Goal: Task Accomplishment & Management: Complete application form

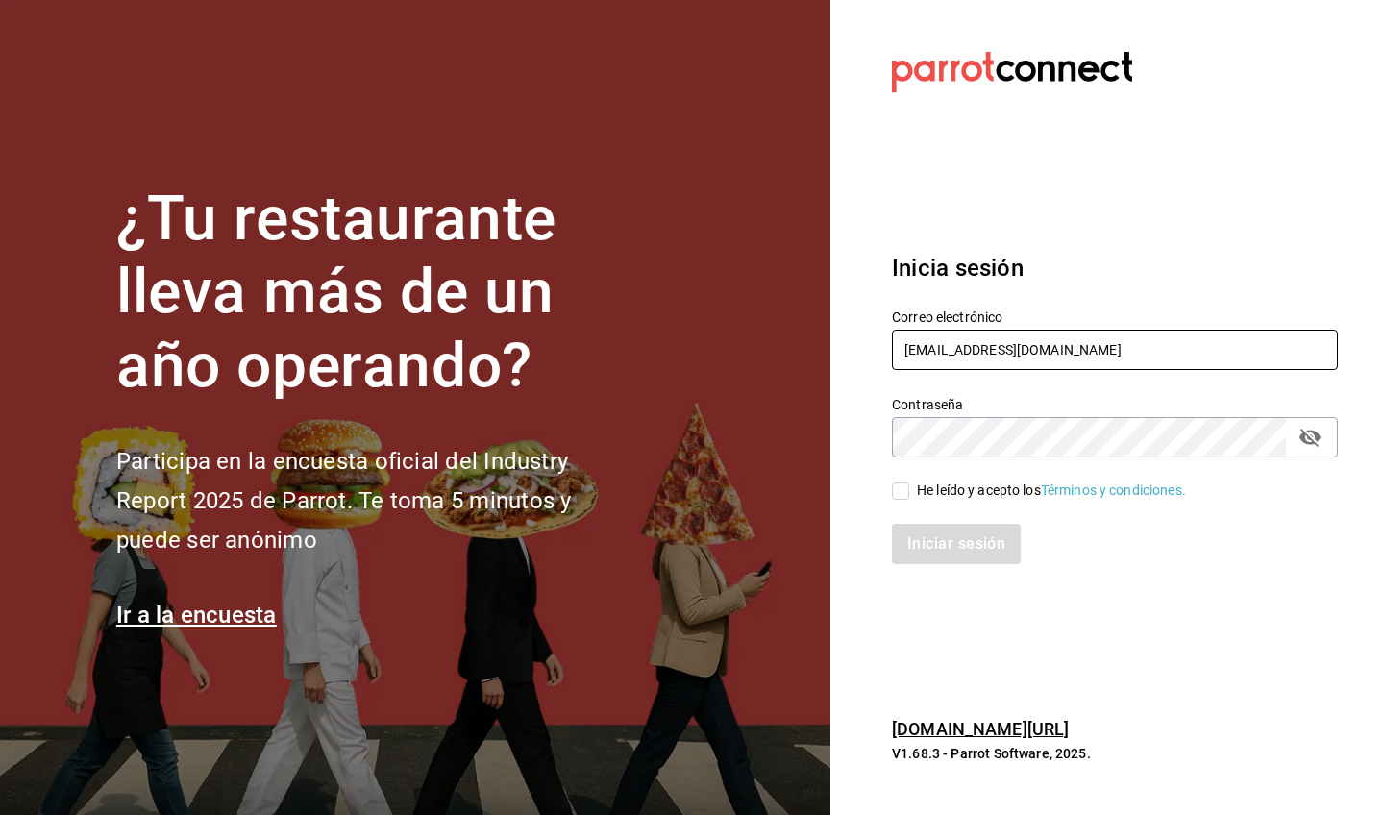
type input "[EMAIL_ADDRESS][DOMAIN_NAME]"
click at [1200, 442] on icon "passwordField" at bounding box center [1309, 438] width 21 height 18
click at [902, 495] on input "He leído y acepto los Términos y condiciones." at bounding box center [900, 490] width 17 height 17
checkbox input "true"
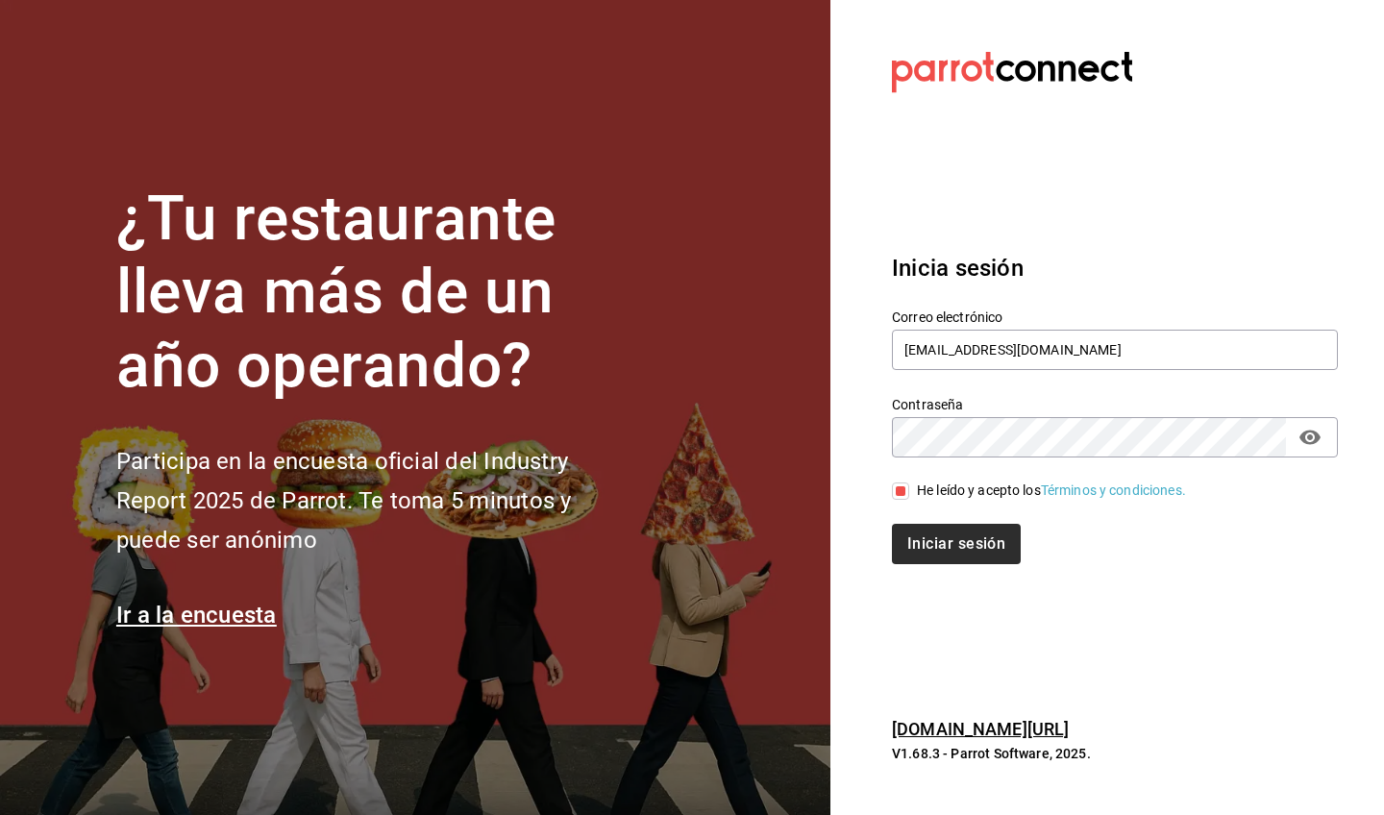
click at [917, 541] on button "Iniciar sesión" at bounding box center [956, 544] width 129 height 40
